Goal: Task Accomplishment & Management: Use online tool/utility

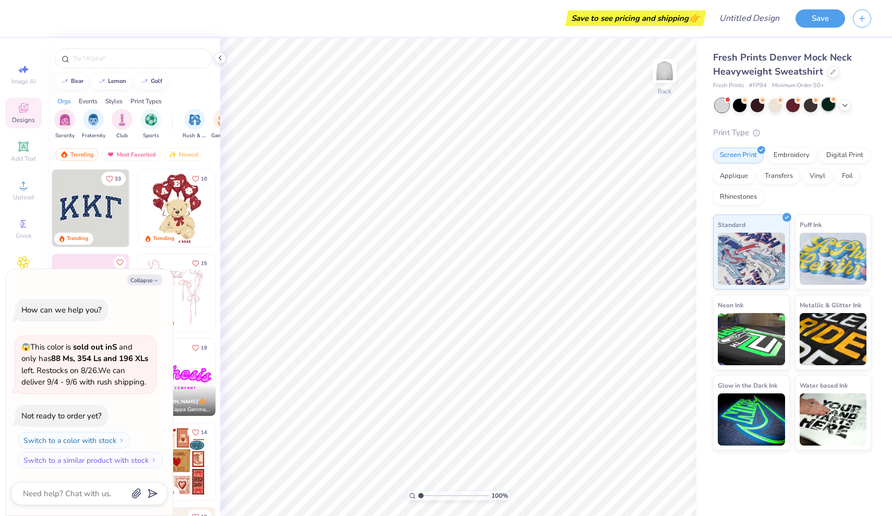
click at [825, 106] on div at bounding box center [829, 105] width 14 height 14
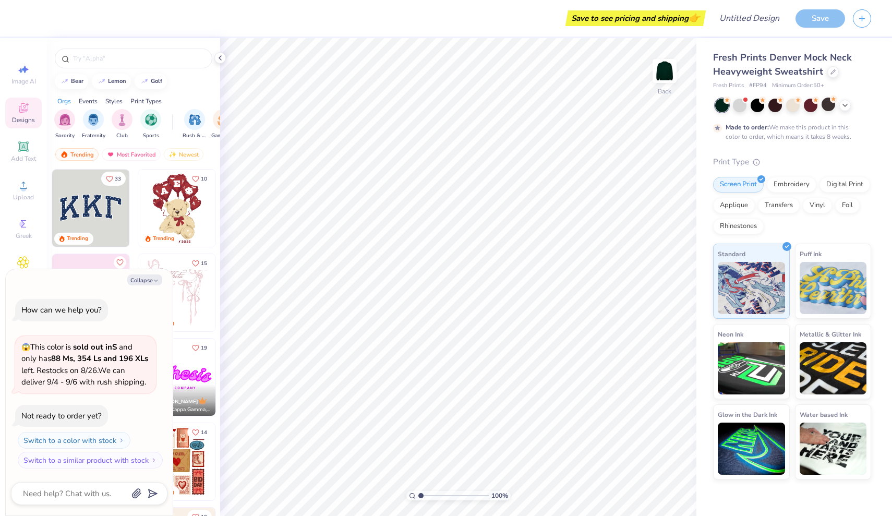
click at [825, 106] on div at bounding box center [829, 105] width 14 height 14
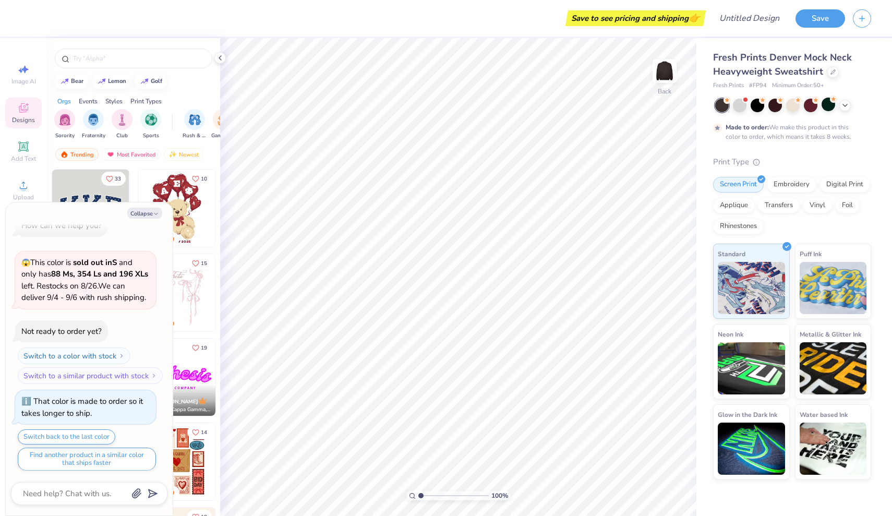
click at [721, 104] on div at bounding box center [722, 106] width 14 height 14
click at [723, 104] on div at bounding box center [722, 106] width 14 height 14
click at [761, 110] on div at bounding box center [758, 105] width 14 height 14
click at [844, 106] on icon at bounding box center [845, 104] width 8 height 8
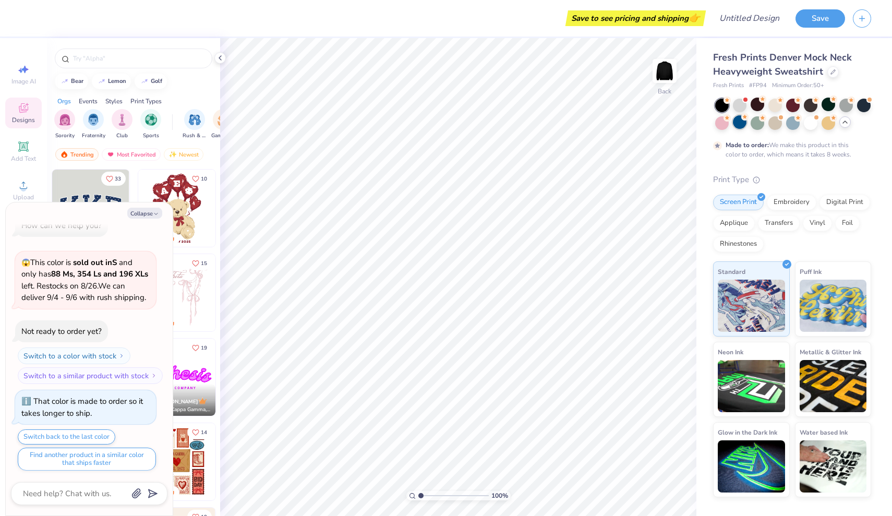
click at [741, 123] on div at bounding box center [740, 122] width 14 height 14
click at [724, 124] on div at bounding box center [722, 122] width 14 height 14
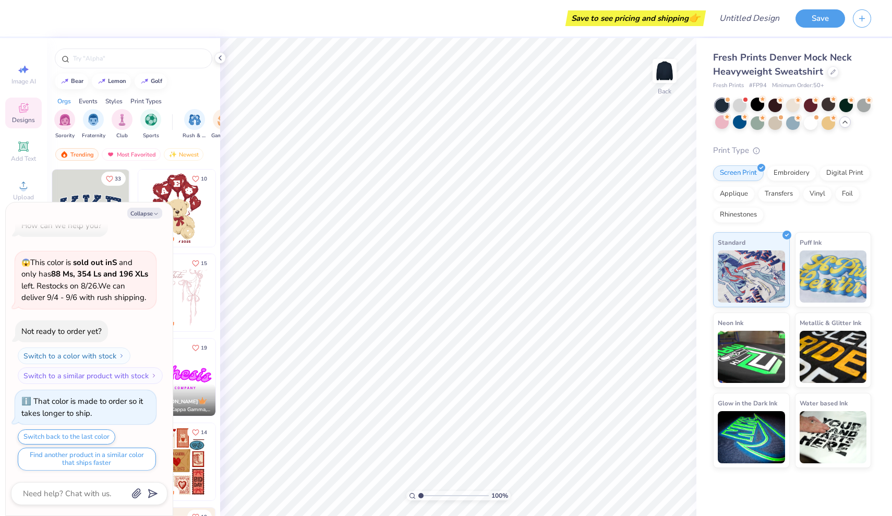
scroll to position [204, 0]
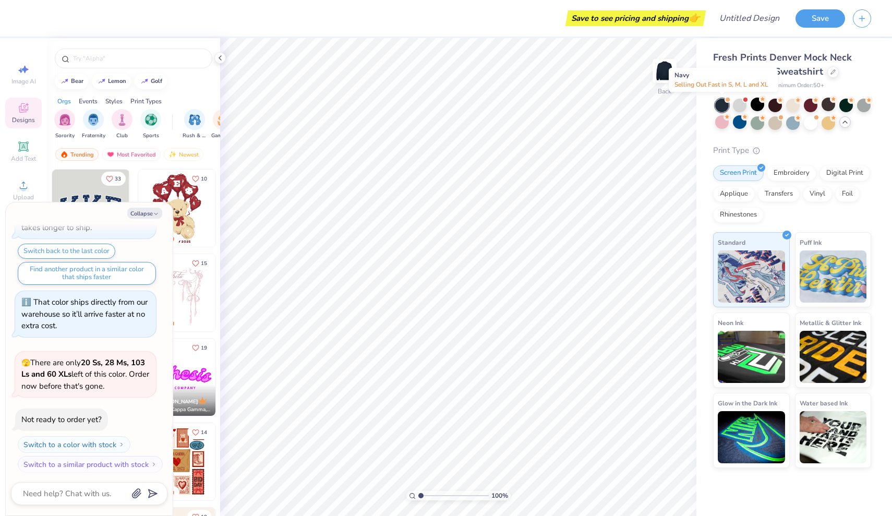
click at [726, 101] on div at bounding box center [728, 100] width 4 height 4
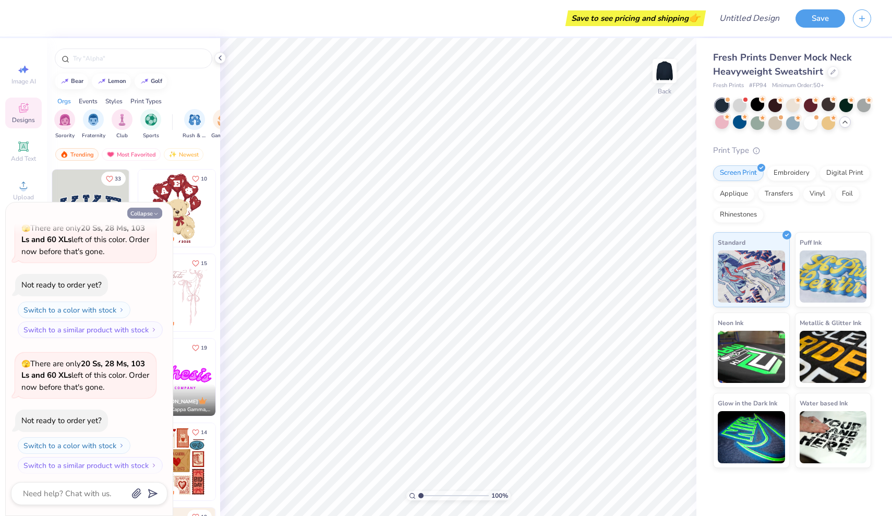
click at [147, 212] on button "Collapse" at bounding box center [144, 213] width 35 height 11
type textarea "x"
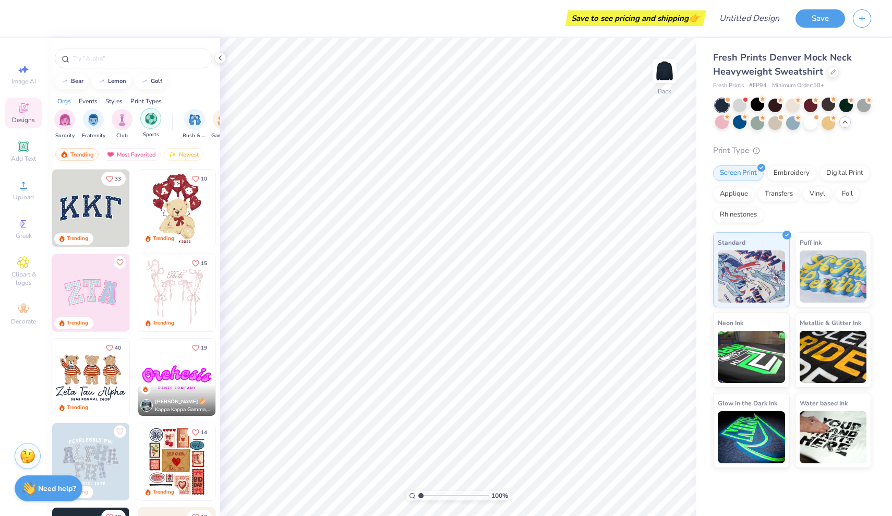
click at [150, 124] on img "filter for Sports" at bounding box center [151, 119] width 12 height 12
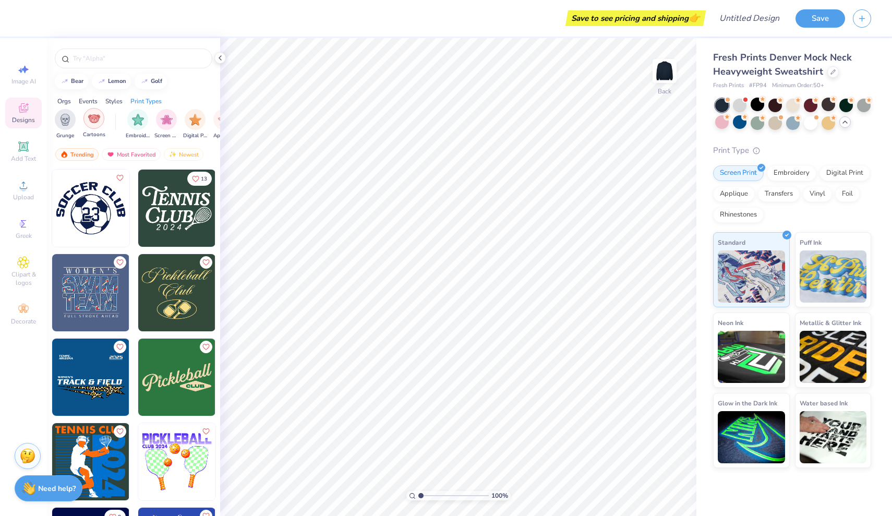
scroll to position [0, 777]
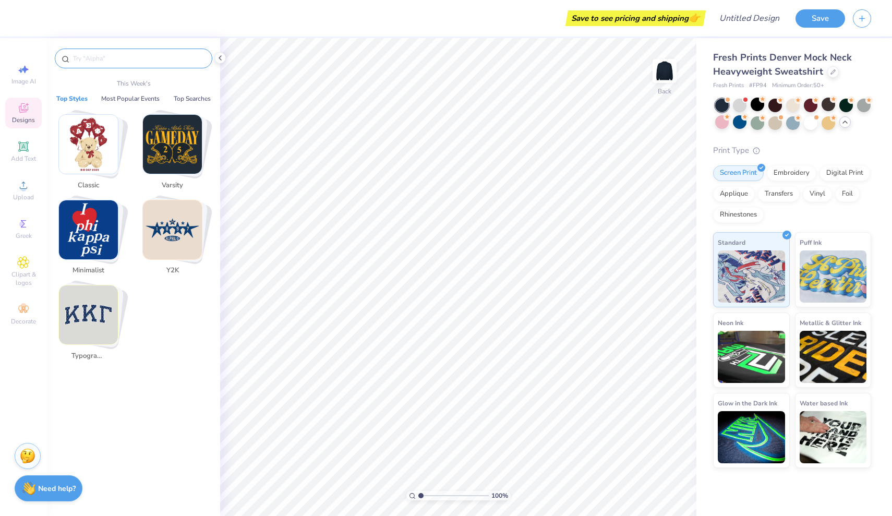
click at [106, 59] on input "text" at bounding box center [139, 58] width 134 height 10
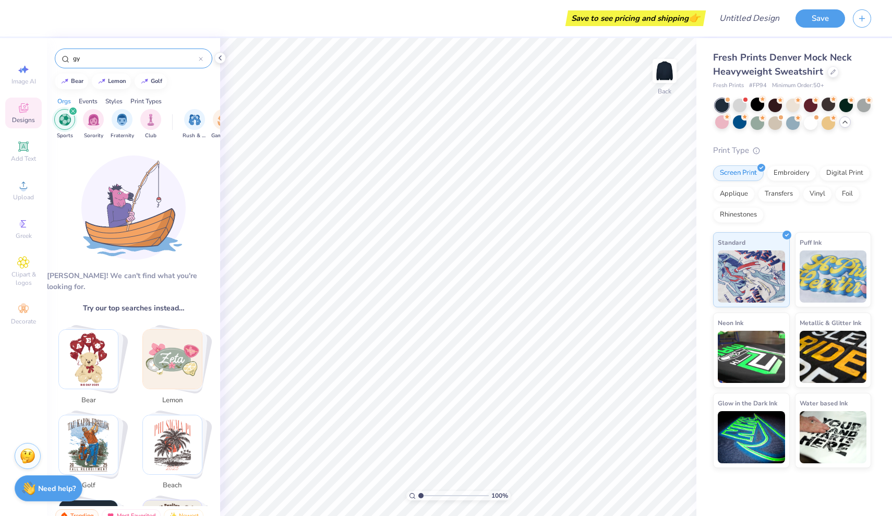
type input "g"
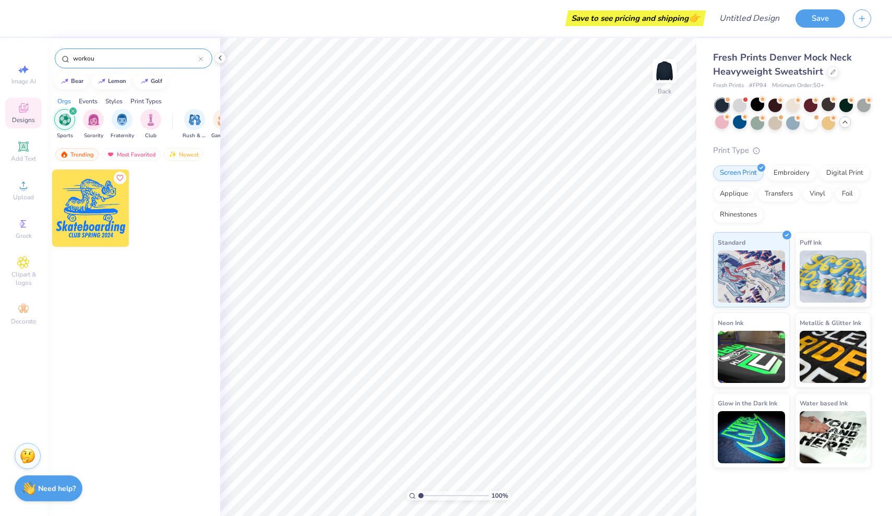
type input "workout"
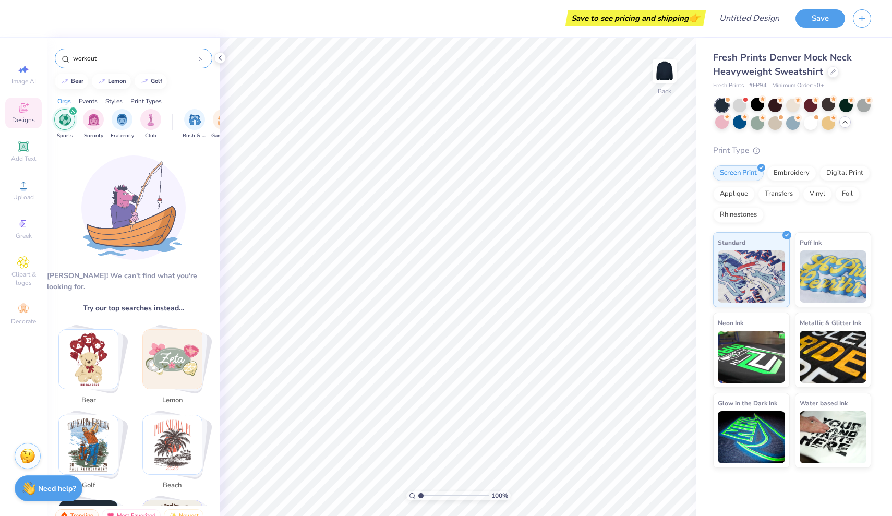
click at [116, 56] on input "workout" at bounding box center [135, 58] width 127 height 10
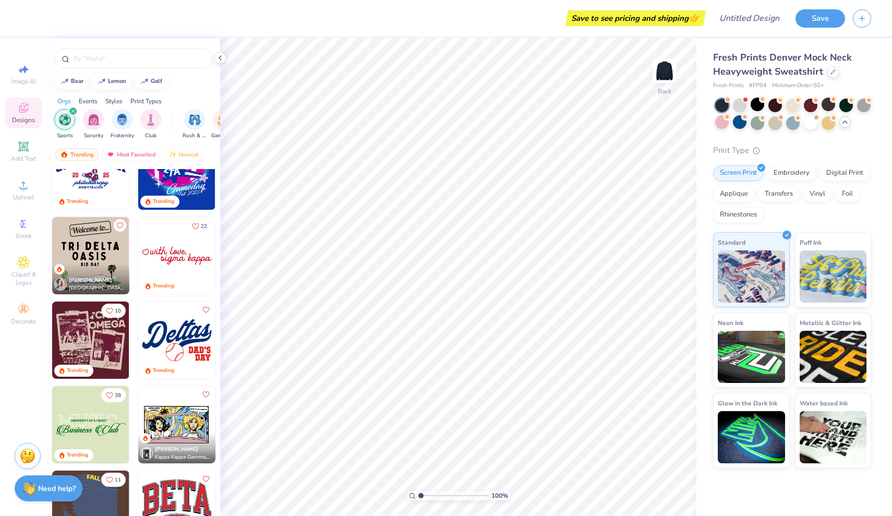
scroll to position [887, 0]
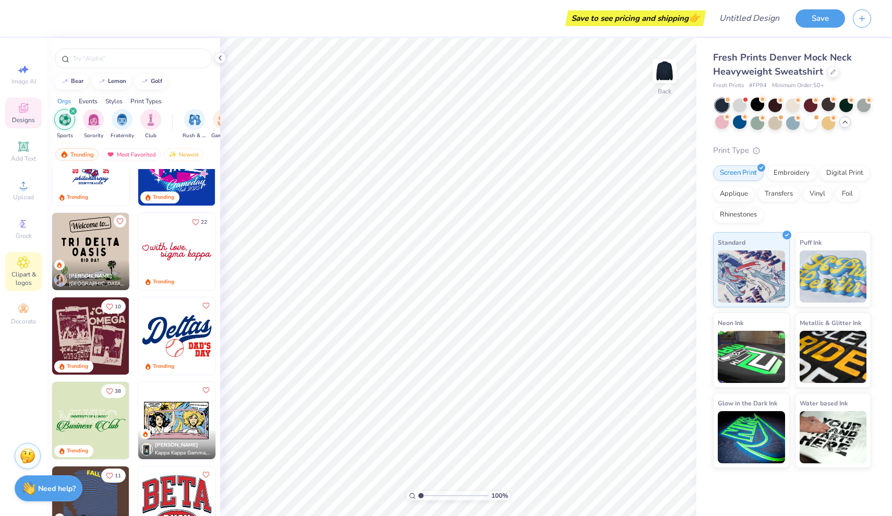
click at [19, 271] on span "Clipart & logos" at bounding box center [23, 278] width 37 height 17
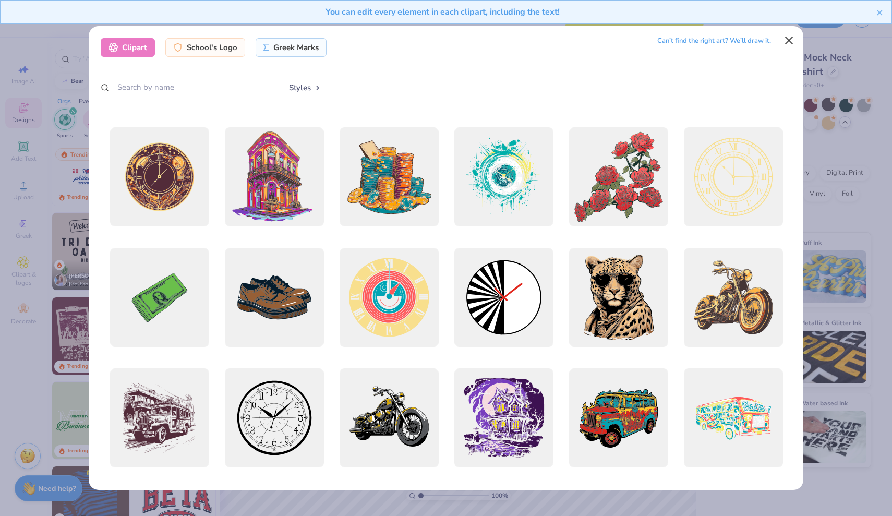
click at [791, 43] on button "Close" at bounding box center [790, 41] width 20 height 20
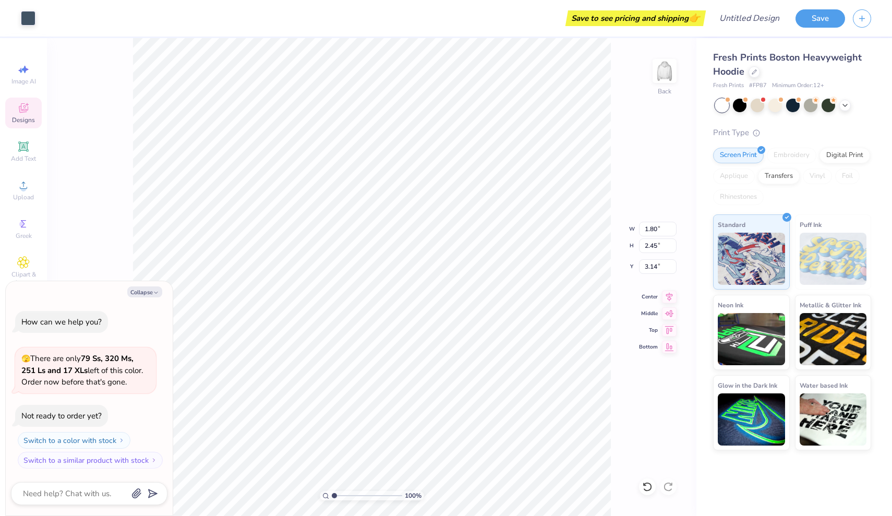
type textarea "x"
type input "1.80"
type input "2.45"
type input "3.14"
type textarea "x"
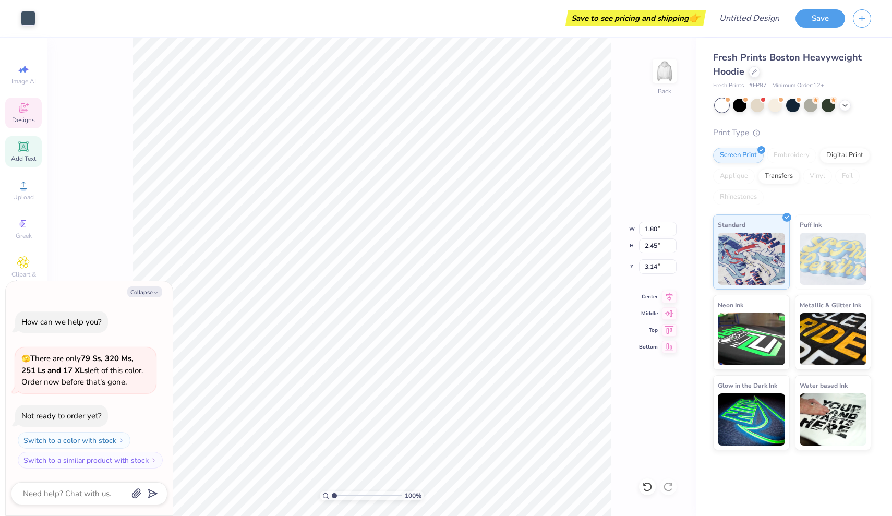
type input "2.12"
type input "2.65"
type input "3.26"
click at [26, 148] on icon at bounding box center [23, 146] width 8 height 8
click at [26, 152] on icon at bounding box center [23, 146] width 13 height 13
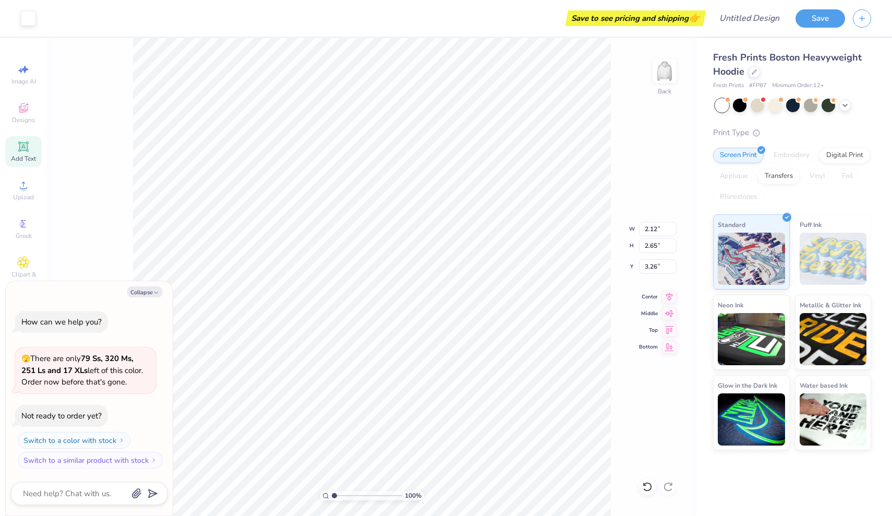
type textarea "x"
type input "7.05"
type input "2.04"
type input "5.73"
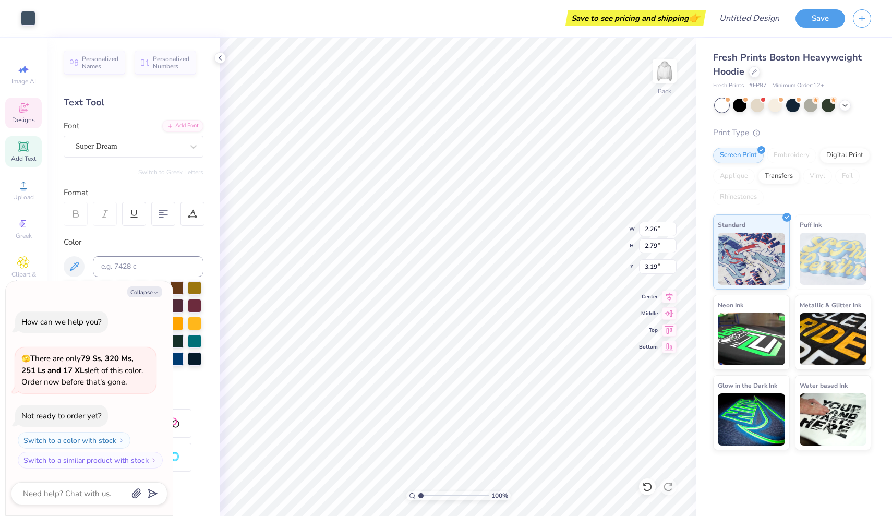
type textarea "x"
type input "1.97"
type input "2.89"
type input "3.59"
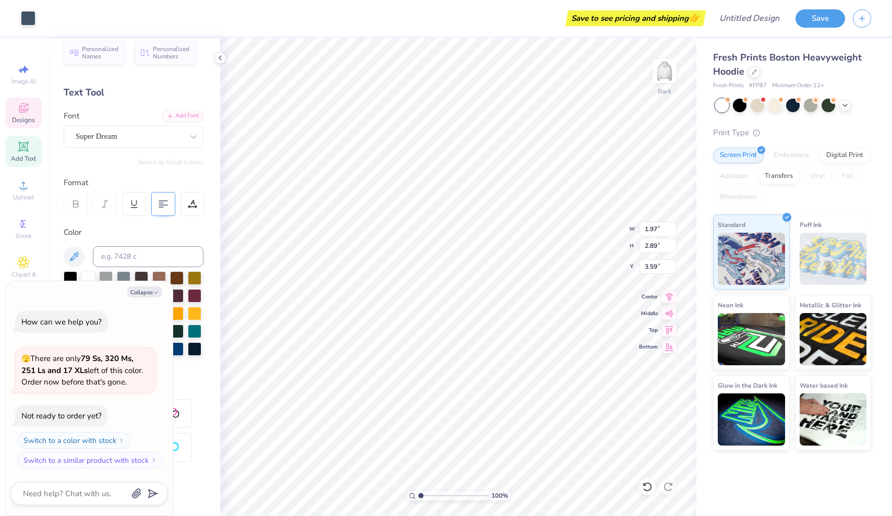
scroll to position [6, 0]
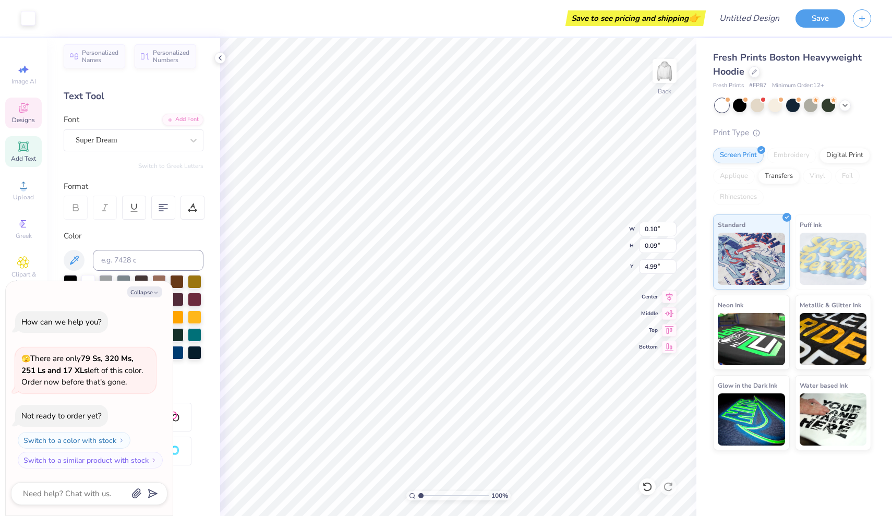
type textarea "x"
type input "0.05"
type input "0.06"
type input "4.67"
type textarea "x"
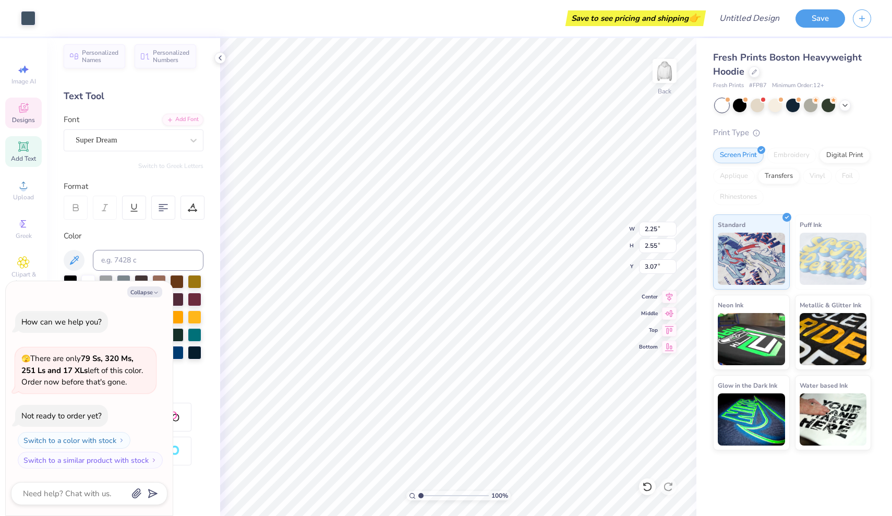
type input "0.03"
type input "0.06"
type input "4.66"
click at [153, 296] on icon "button" at bounding box center [156, 293] width 6 height 6
type textarea "x"
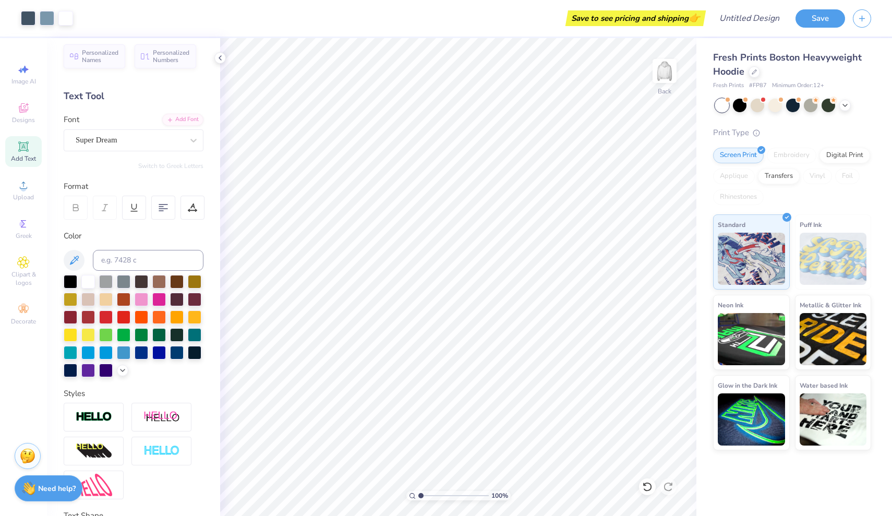
click at [151, 293] on div at bounding box center [134, 326] width 140 height 102
click at [149, 295] on div at bounding box center [134, 326] width 140 height 102
click at [153, 292] on div at bounding box center [134, 326] width 140 height 102
click at [147, 295] on div at bounding box center [142, 299] width 14 height 14
type input "12.50"
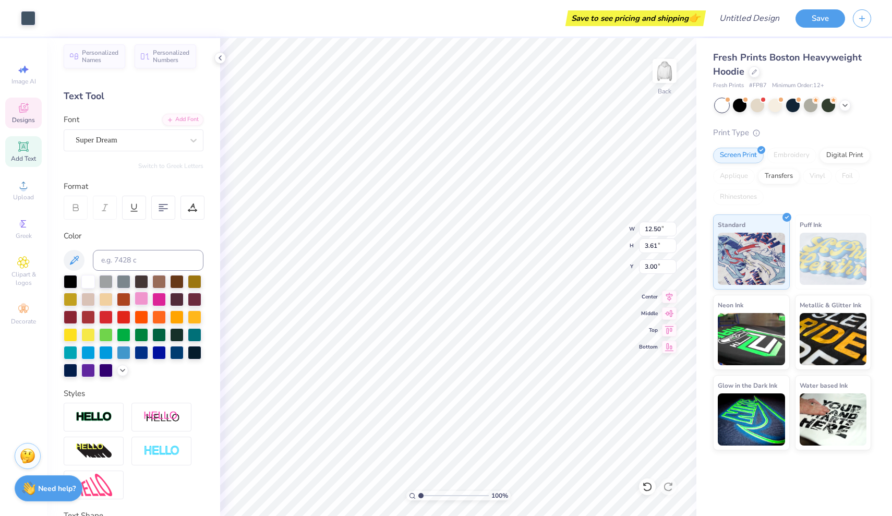
type input "3.61"
type input "3.00"
